Goal: Check status: Check status

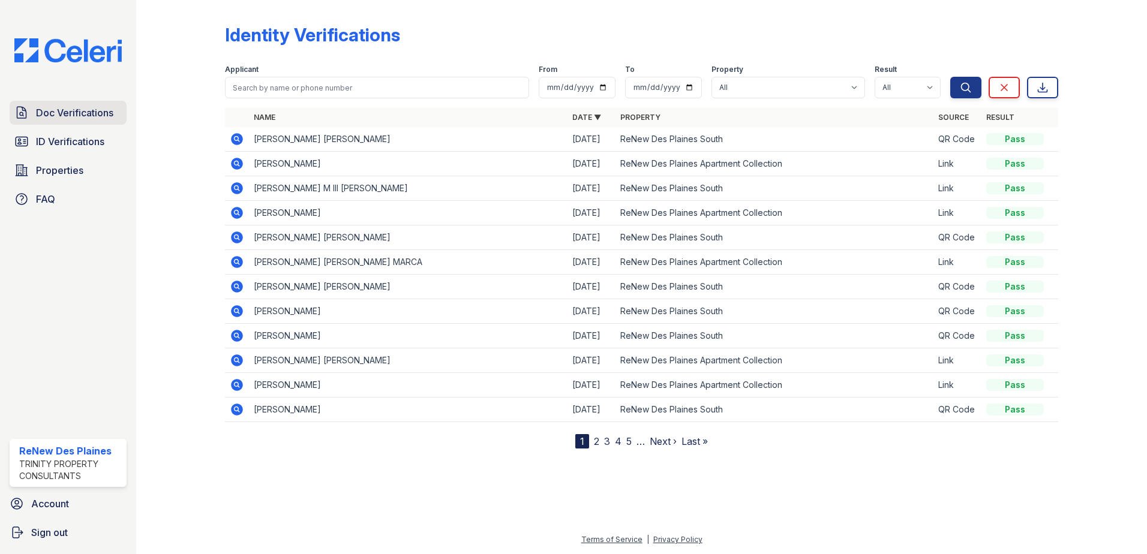
click at [79, 106] on span "Doc Verifications" at bounding box center [74, 113] width 77 height 14
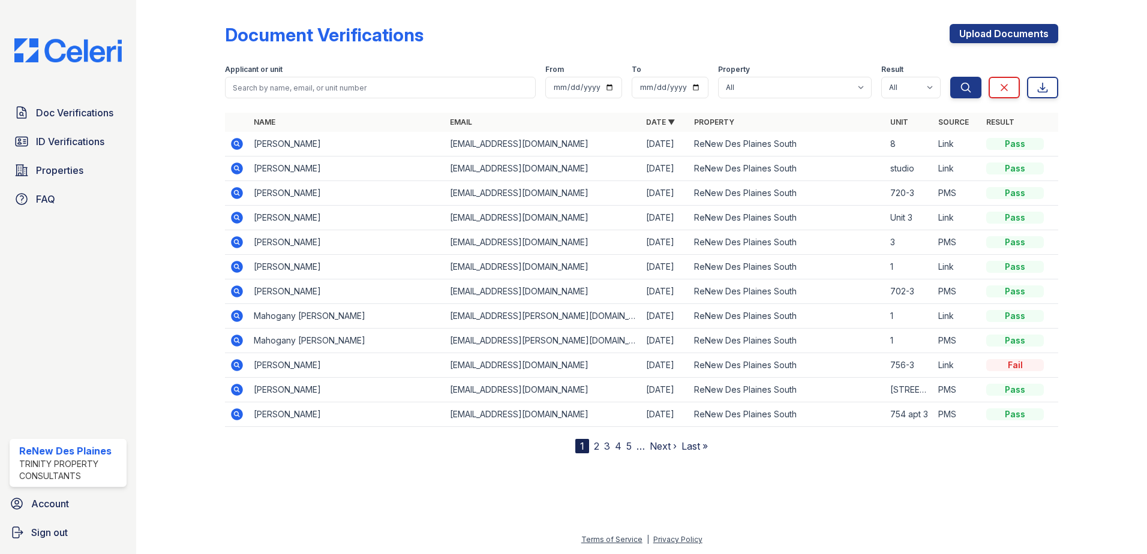
click at [239, 143] on icon at bounding box center [237, 144] width 12 height 12
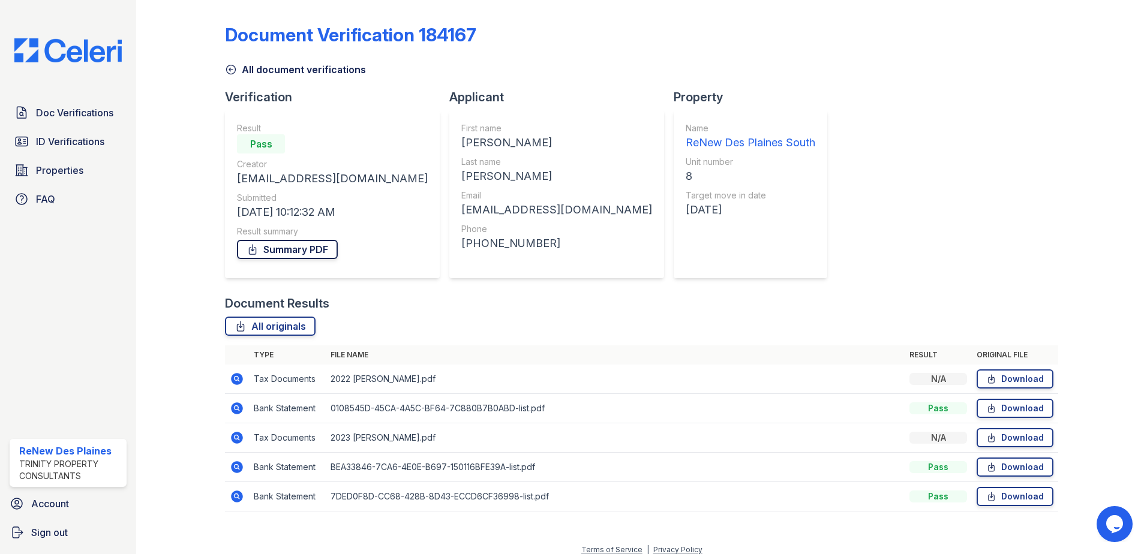
click at [276, 250] on link "Summary PDF" at bounding box center [287, 249] width 101 height 19
click at [86, 145] on span "ID Verifications" at bounding box center [70, 141] width 68 height 14
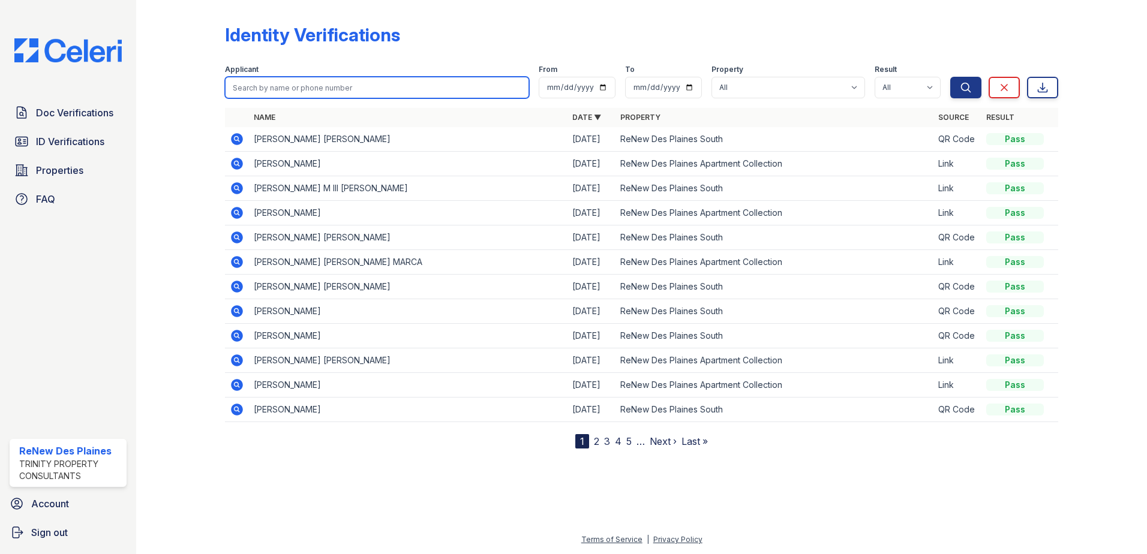
drag, startPoint x: 274, startPoint y: 92, endPoint x: 266, endPoint y: 86, distance: 9.5
click at [272, 91] on input "search" at bounding box center [377, 88] width 304 height 22
type input "carlos"
click at [950, 77] on button "Search" at bounding box center [965, 88] width 31 height 22
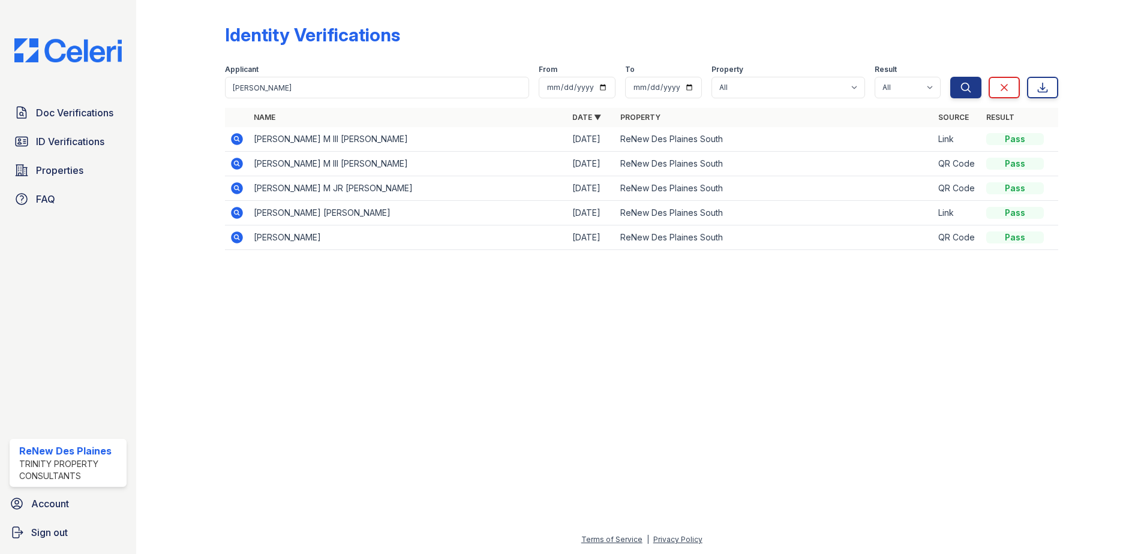
click at [236, 188] on icon at bounding box center [235, 187] width 3 height 3
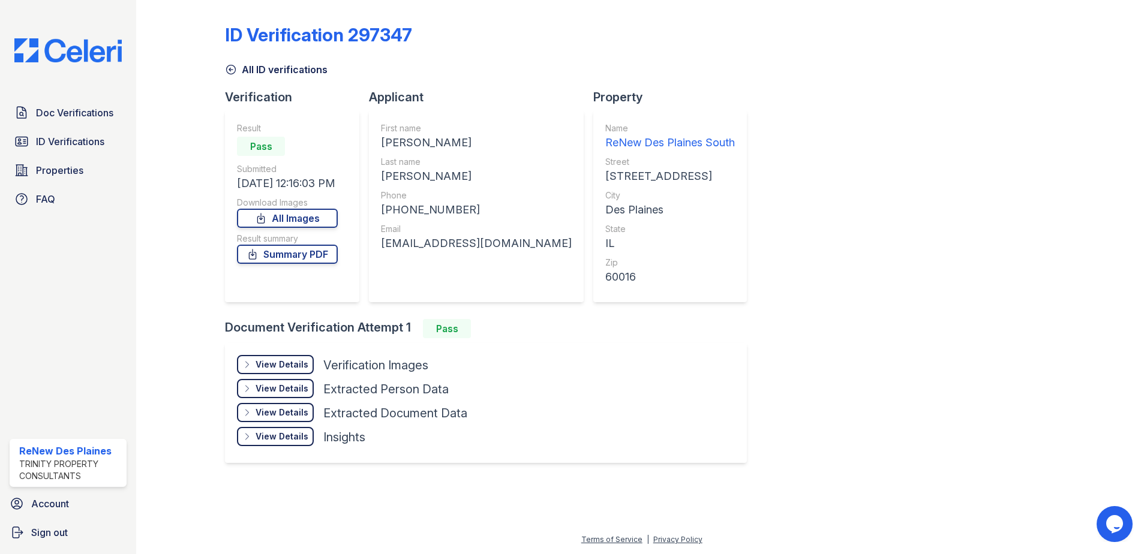
click at [273, 370] on div "View Details" at bounding box center [281, 365] width 53 height 12
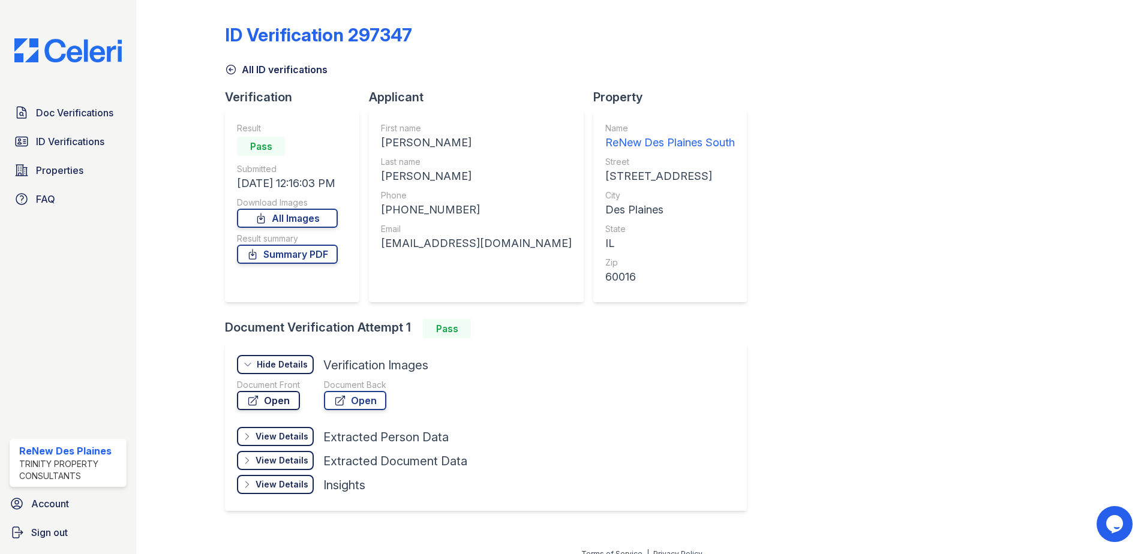
click at [275, 398] on link "Open" at bounding box center [268, 400] width 63 height 19
click at [267, 398] on link "Open" at bounding box center [268, 400] width 63 height 19
click at [354, 395] on link "Open" at bounding box center [355, 400] width 62 height 19
click at [288, 257] on link "Summary PDF" at bounding box center [287, 254] width 101 height 19
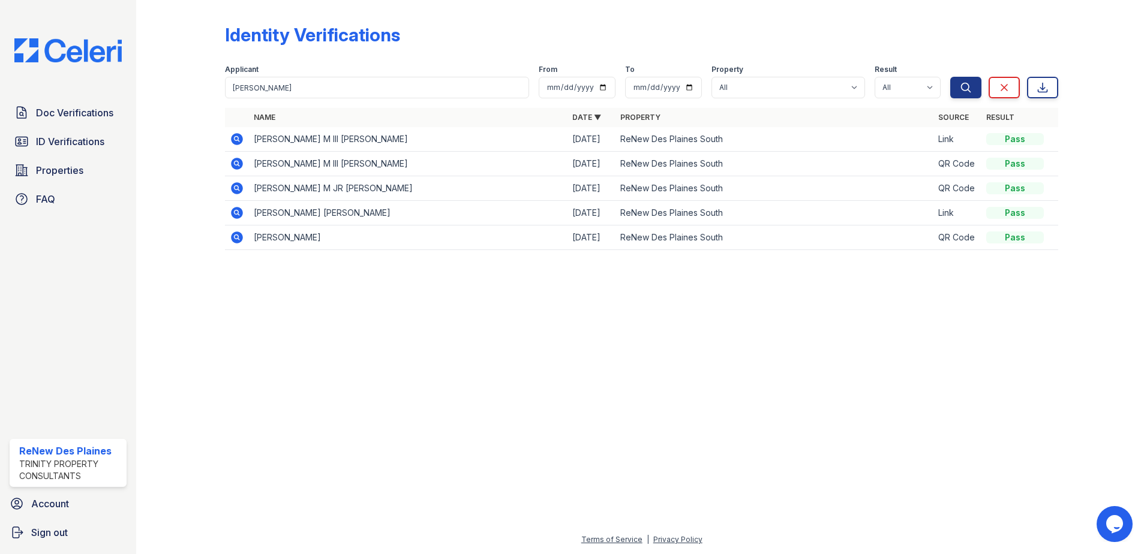
click at [240, 163] on icon at bounding box center [237, 164] width 12 height 12
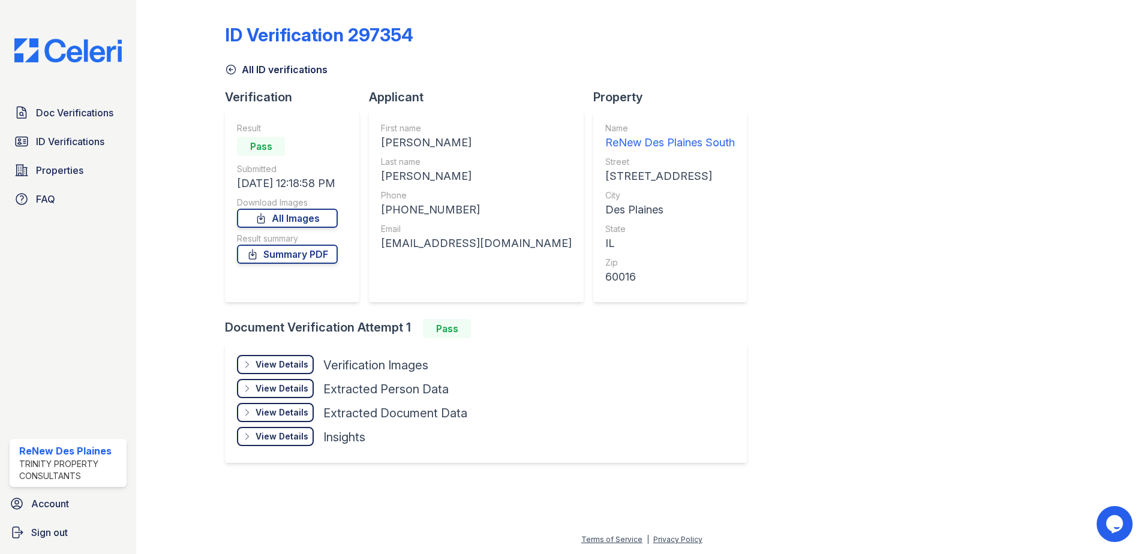
click at [275, 364] on div "View Details" at bounding box center [281, 365] width 53 height 12
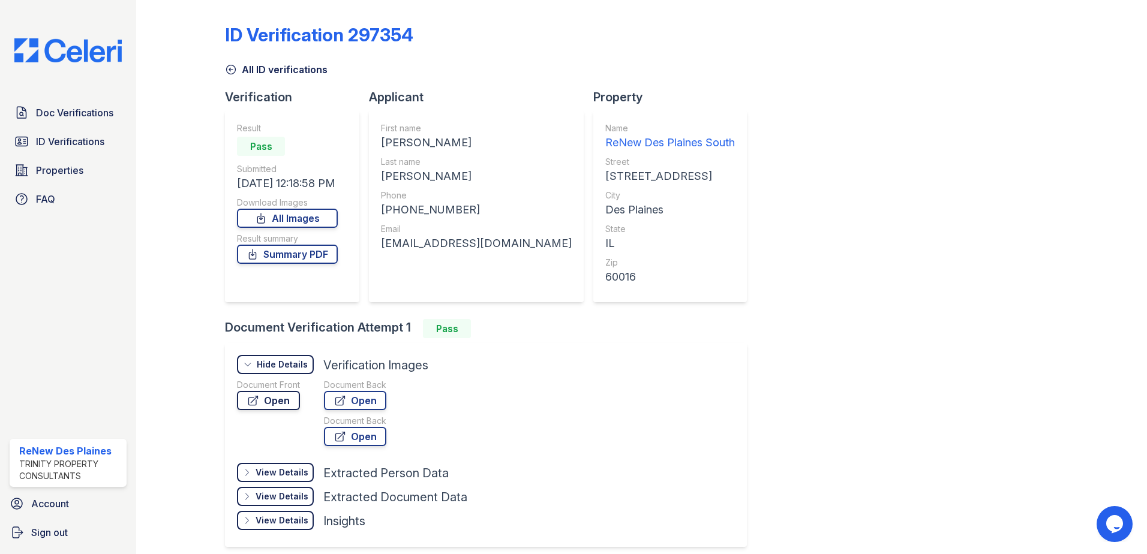
click at [270, 396] on link "Open" at bounding box center [268, 400] width 63 height 19
click at [354, 397] on link "Open" at bounding box center [355, 400] width 62 height 19
click at [269, 252] on link "Summary PDF" at bounding box center [287, 254] width 101 height 19
click at [58, 116] on span "Doc Verifications" at bounding box center [74, 113] width 77 height 14
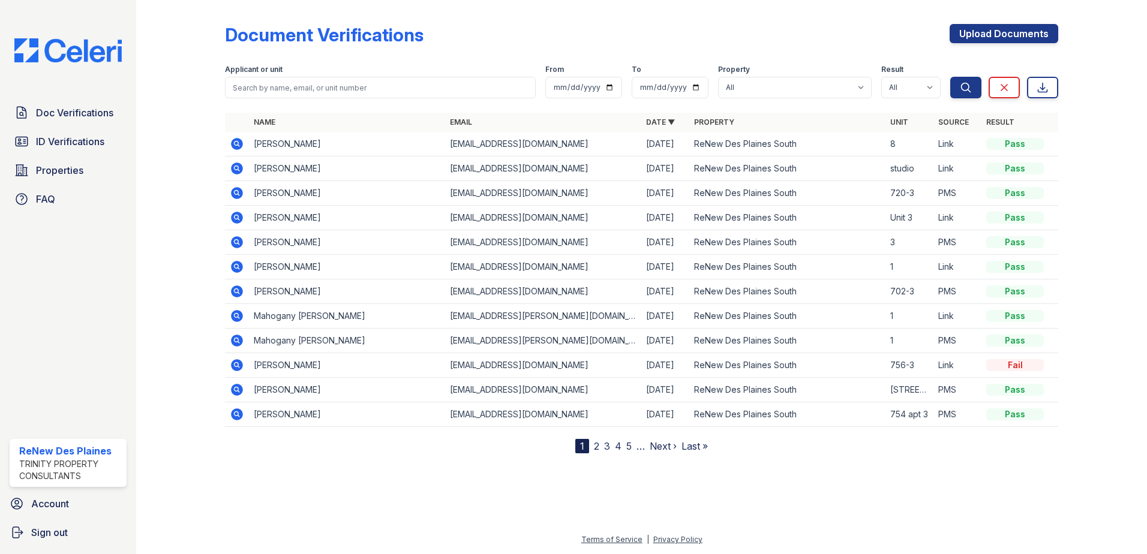
click at [238, 168] on icon at bounding box center [237, 168] width 14 height 14
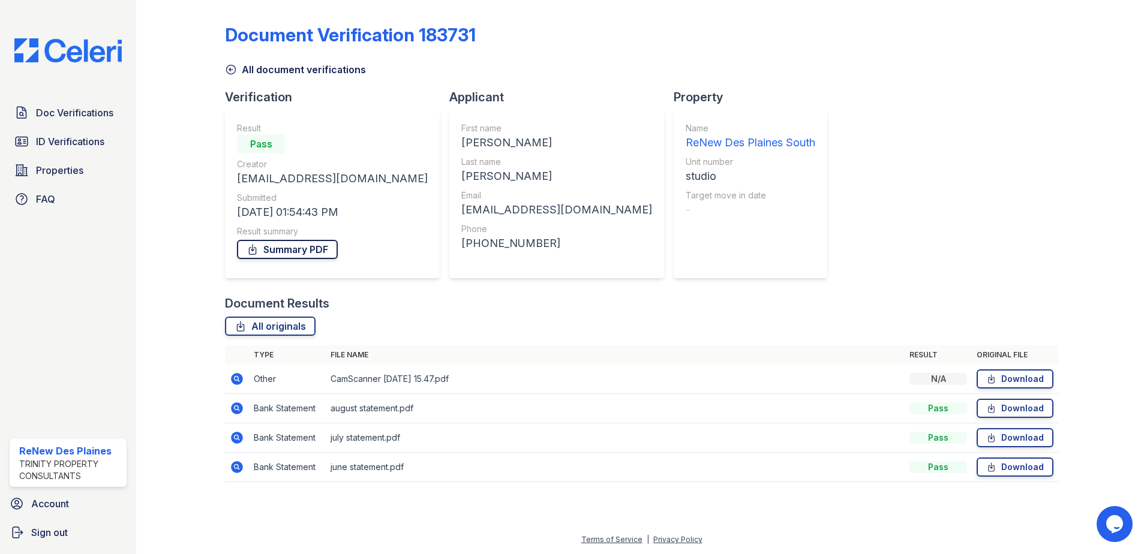
click at [260, 250] on link "Summary PDF" at bounding box center [287, 249] width 101 height 19
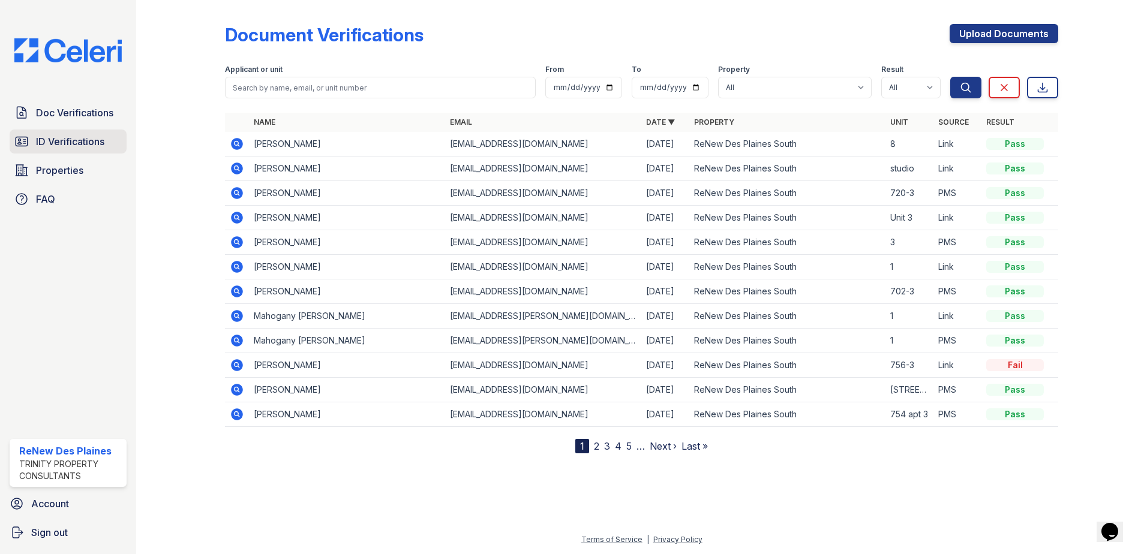
click at [54, 136] on span "ID Verifications" at bounding box center [70, 141] width 68 height 14
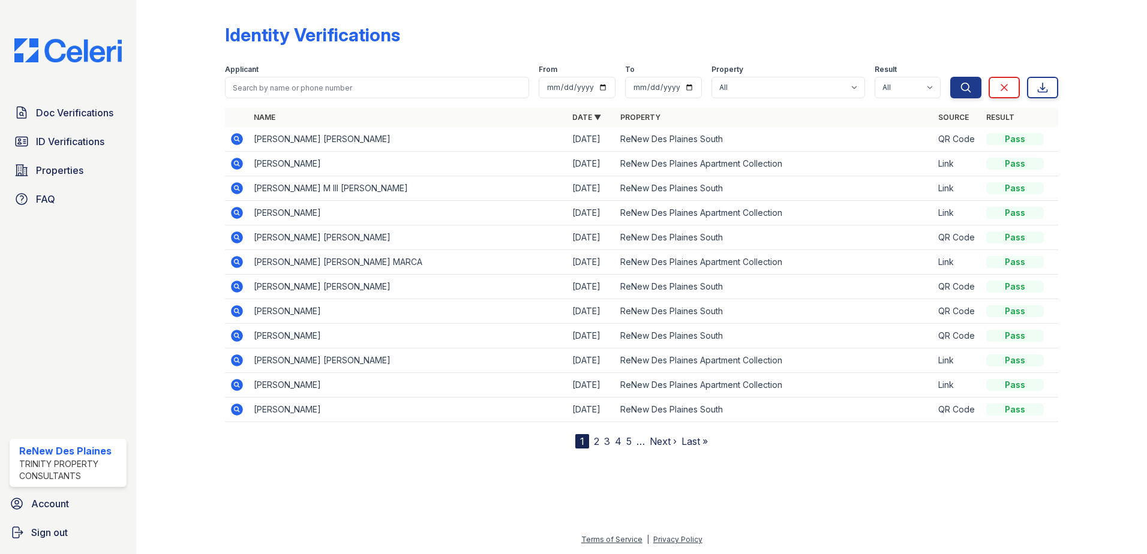
click at [597, 441] on link "2" at bounding box center [596, 441] width 5 height 12
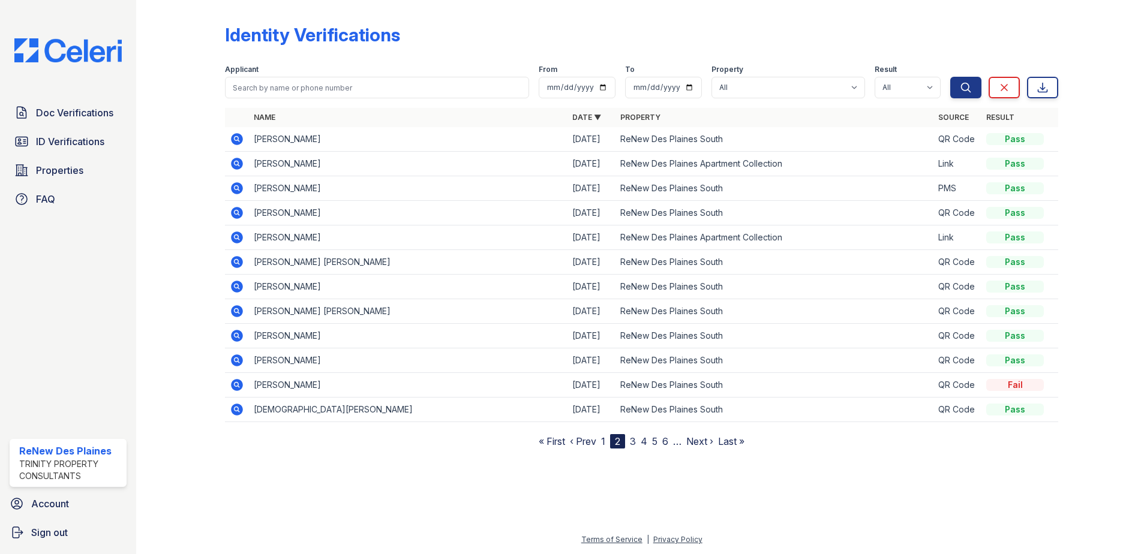
click at [634, 444] on link "3" at bounding box center [633, 441] width 6 height 12
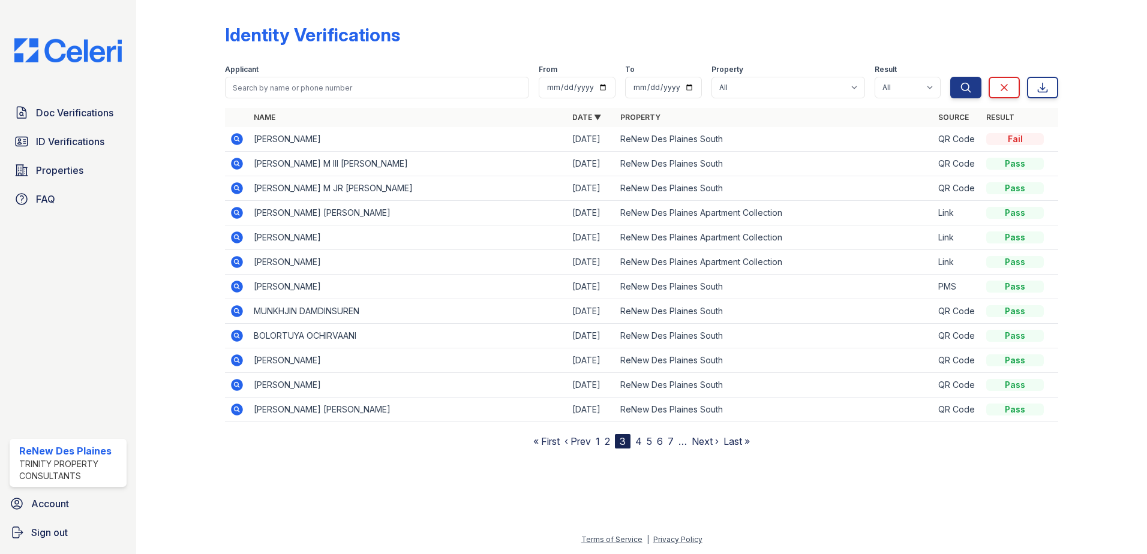
click at [606, 442] on link "2" at bounding box center [606, 441] width 5 height 12
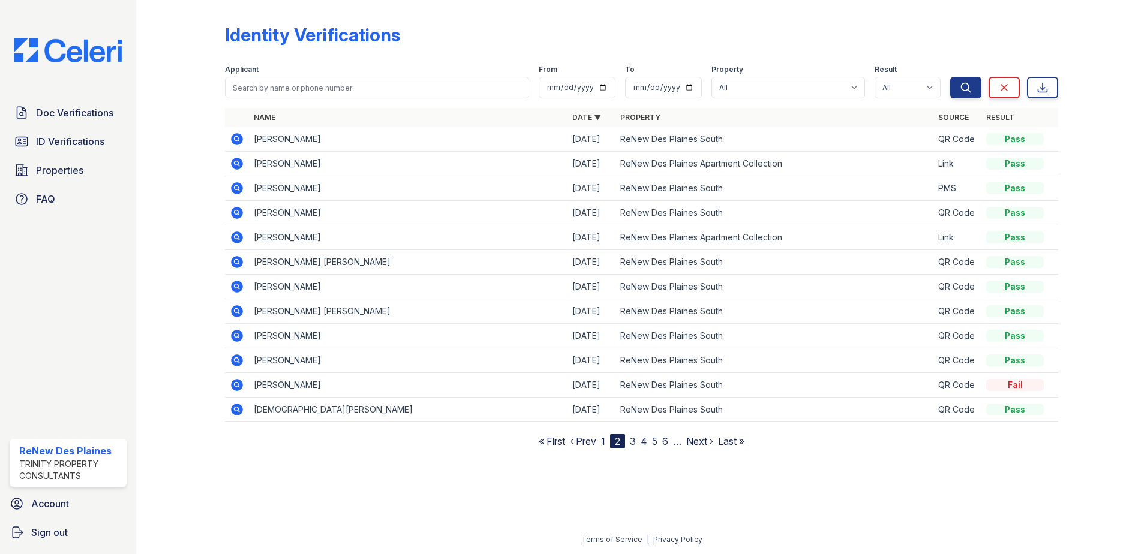
click at [239, 359] on icon at bounding box center [237, 360] width 12 height 12
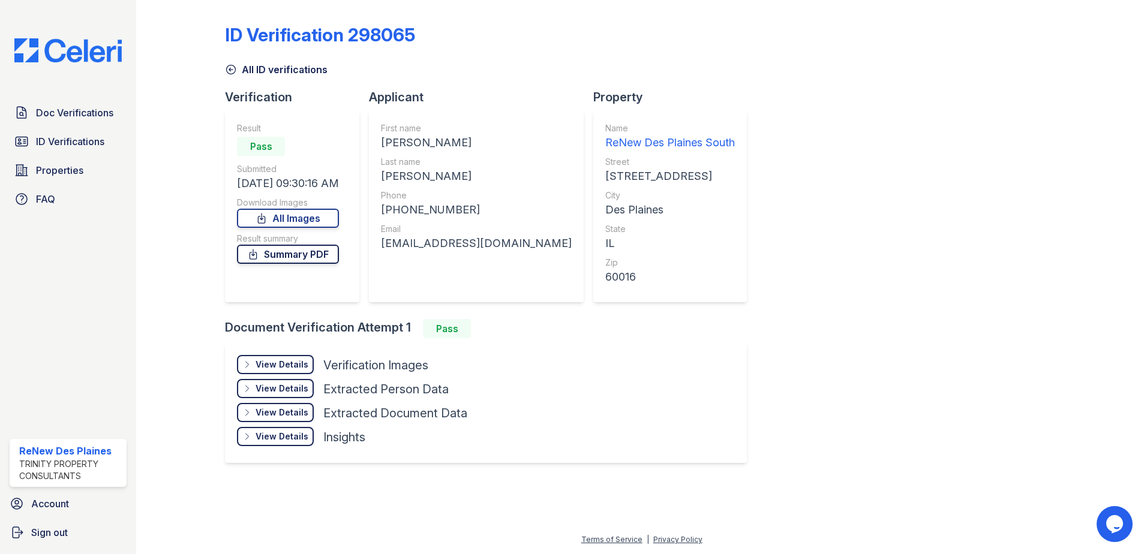
click at [281, 255] on link "Summary PDF" at bounding box center [288, 254] width 102 height 19
click at [282, 360] on div "View Details" at bounding box center [281, 365] width 53 height 12
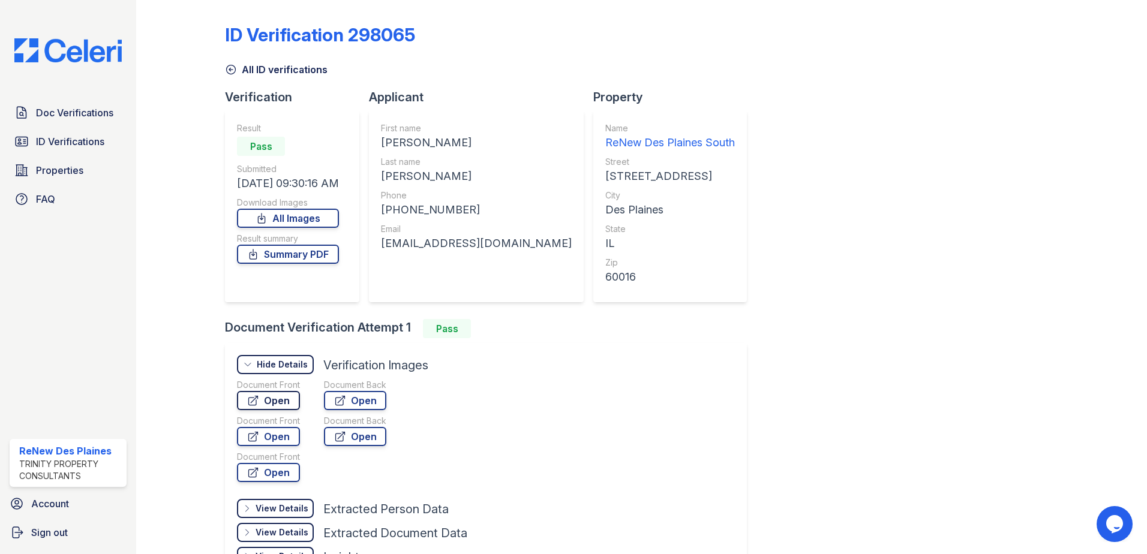
click at [269, 400] on link "Open" at bounding box center [268, 400] width 63 height 19
click at [354, 393] on link "Open" at bounding box center [355, 400] width 62 height 19
